Goal: Transaction & Acquisition: Purchase product/service

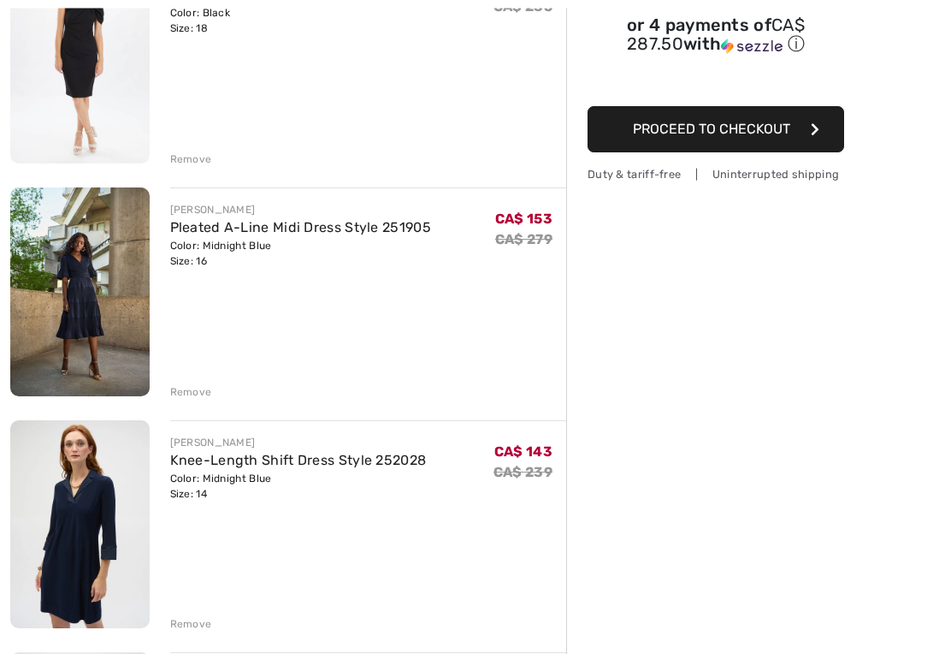
scroll to position [269, 0]
click at [254, 231] on link "Pleated A-Line Midi Dress Style 251905" at bounding box center [300, 226] width 261 height 16
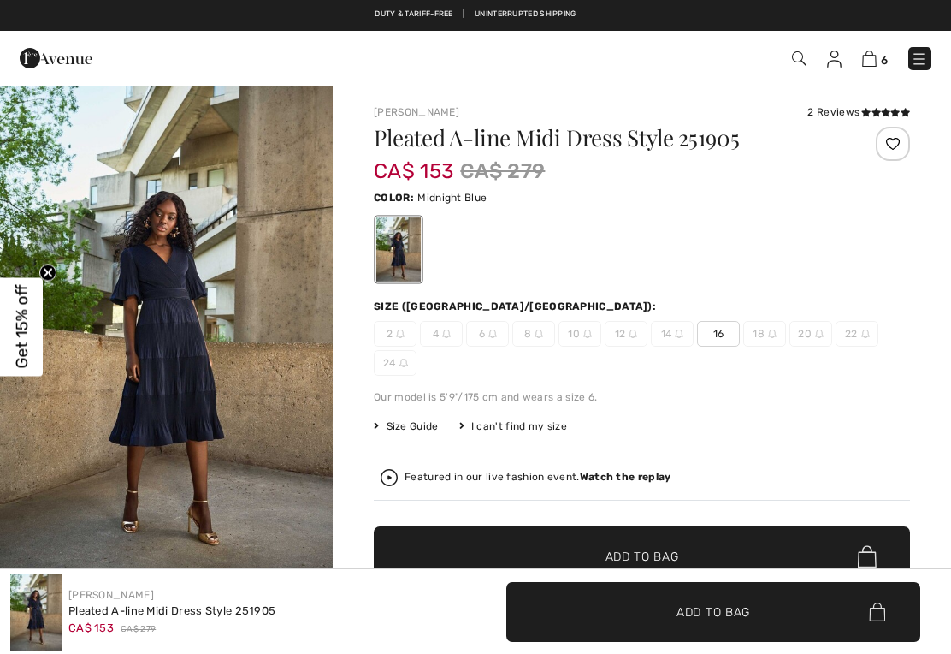
checkbox input "true"
click at [846, 109] on div "2 Reviews" at bounding box center [859, 111] width 103 height 15
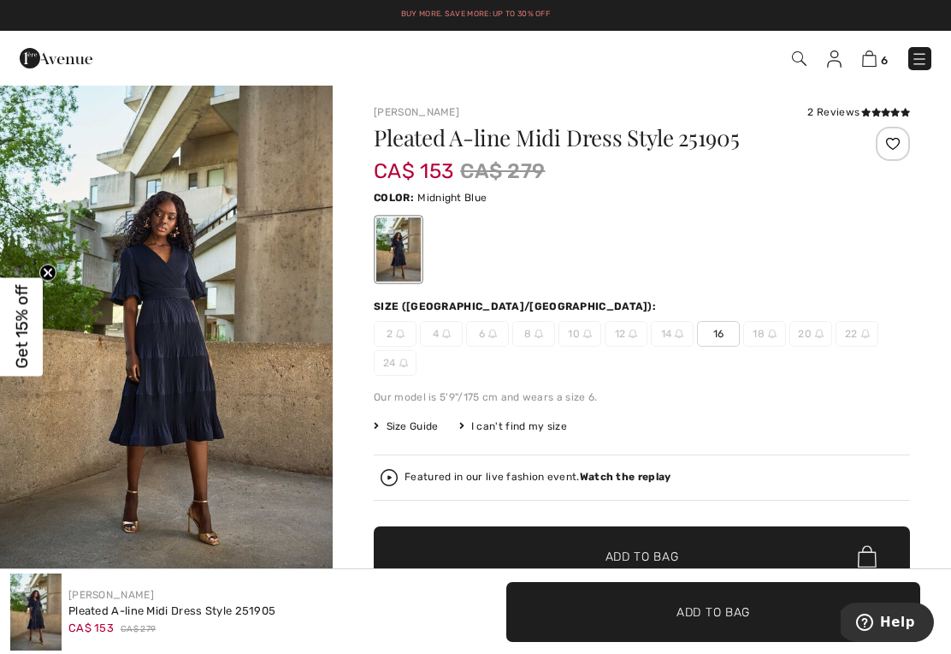
click at [864, 112] on icon at bounding box center [865, 112] width 9 height 9
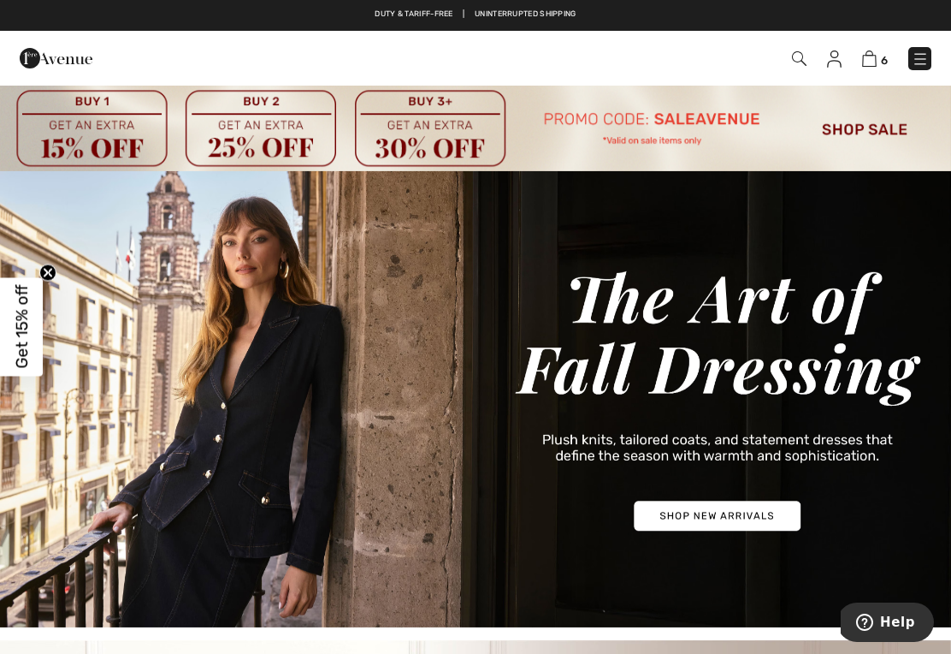
click at [882, 56] on span "6" at bounding box center [884, 60] width 7 height 13
